Goal: Task Accomplishment & Management: Manage account settings

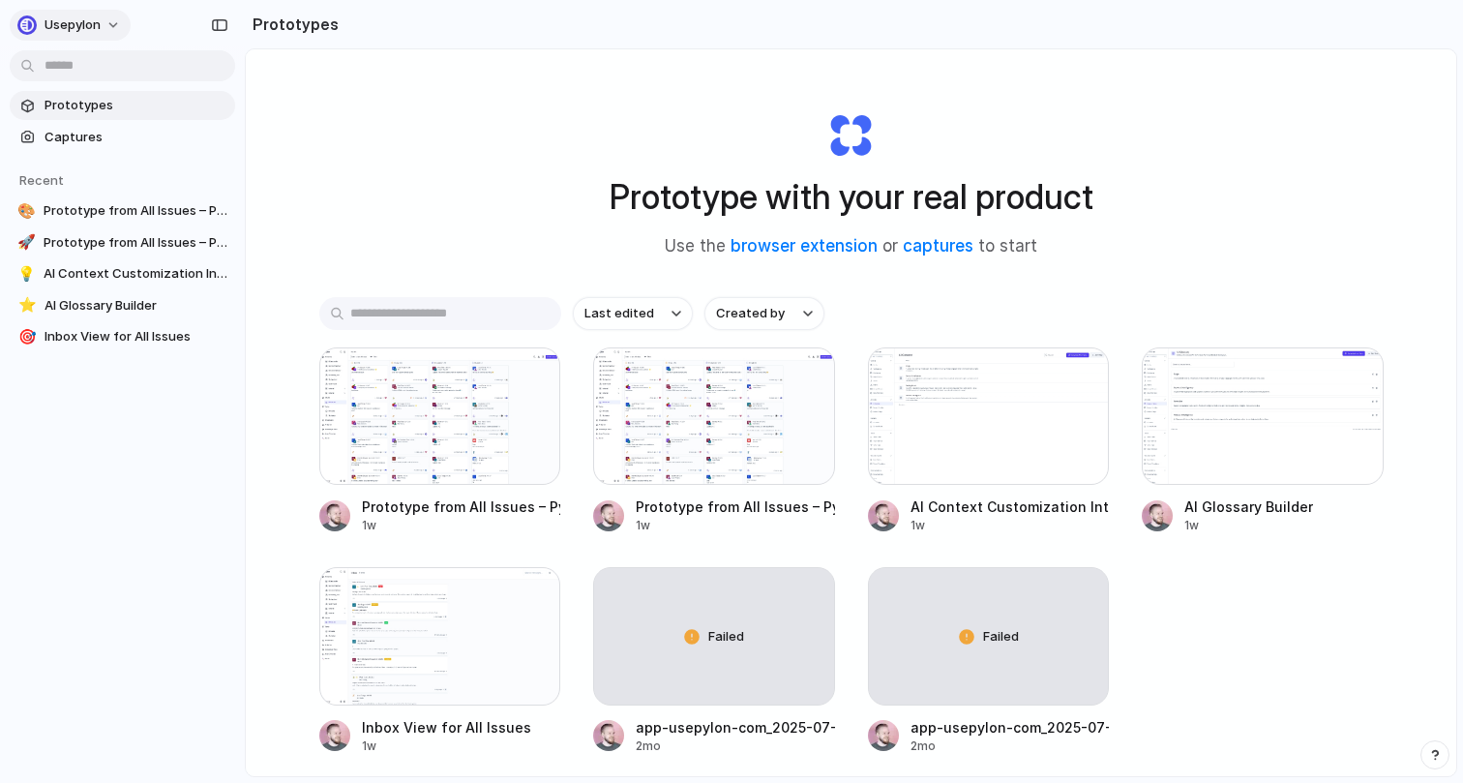
click at [32, 20] on div "button" at bounding box center [26, 24] width 19 height 19
click at [77, 53] on li "Settings" at bounding box center [94, 68] width 161 height 31
